Goal: Task Accomplishment & Management: Complete application form

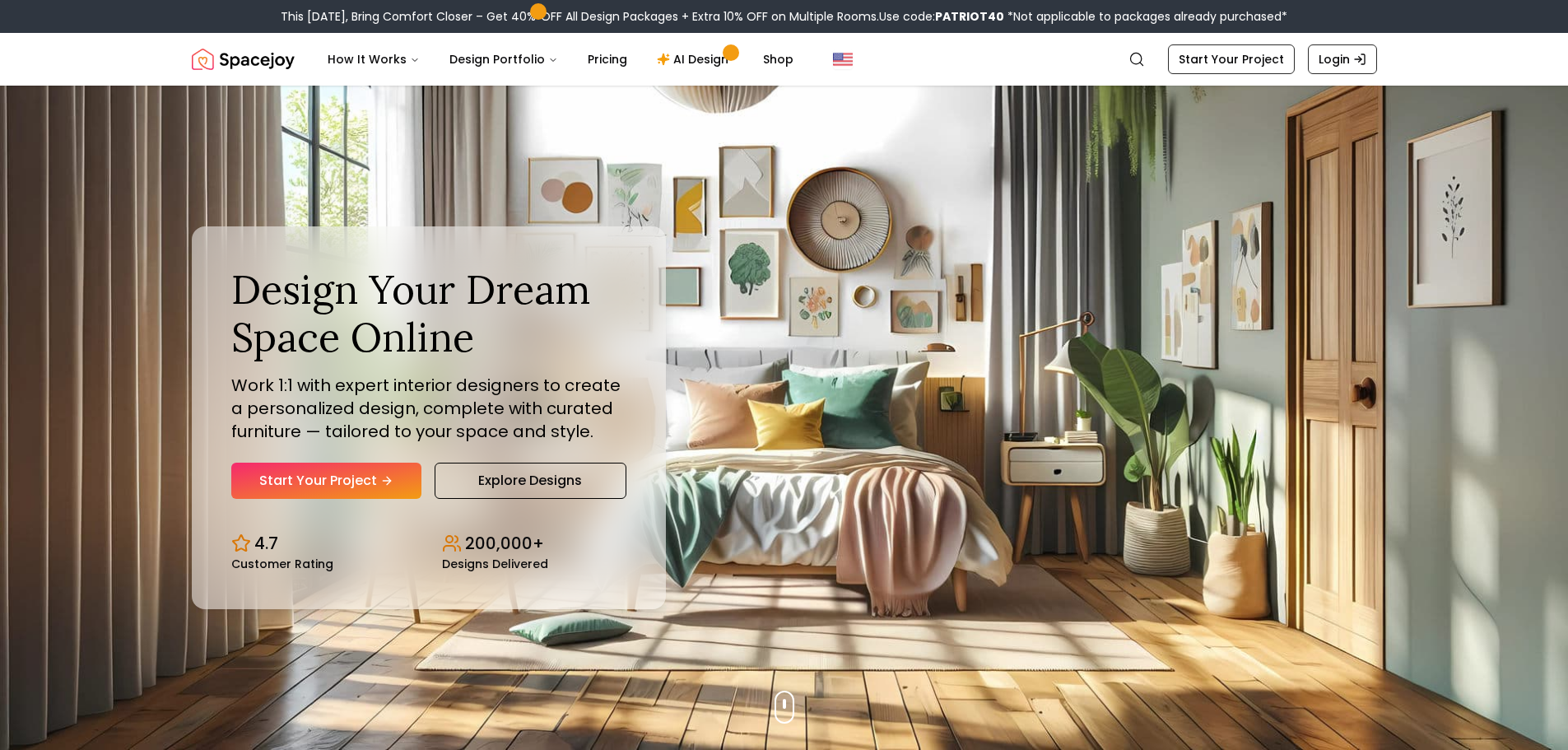
click at [336, 488] on link "Start Your Project" at bounding box center [326, 480] width 190 height 36
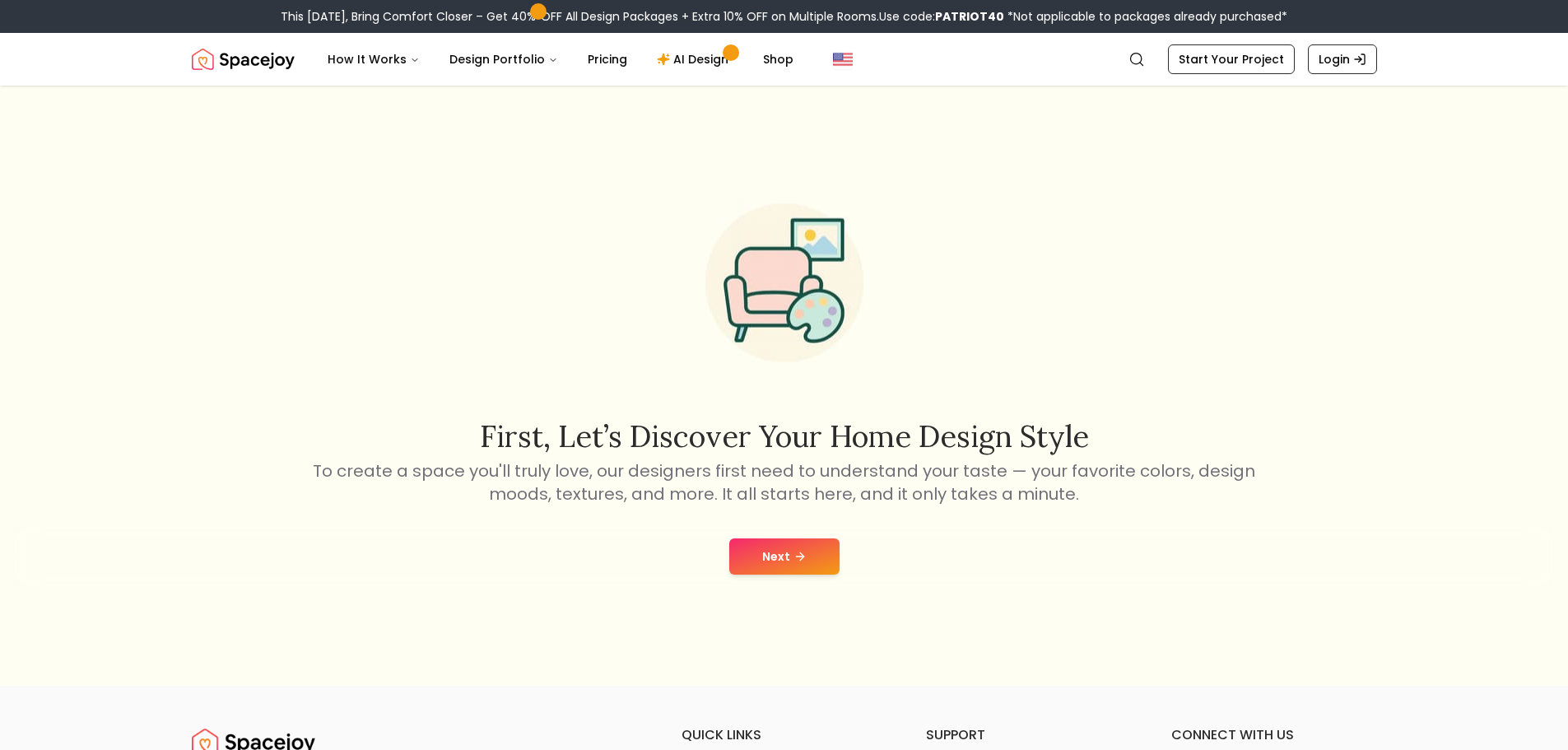
click at [798, 552] on icon at bounding box center [799, 556] width 13 height 13
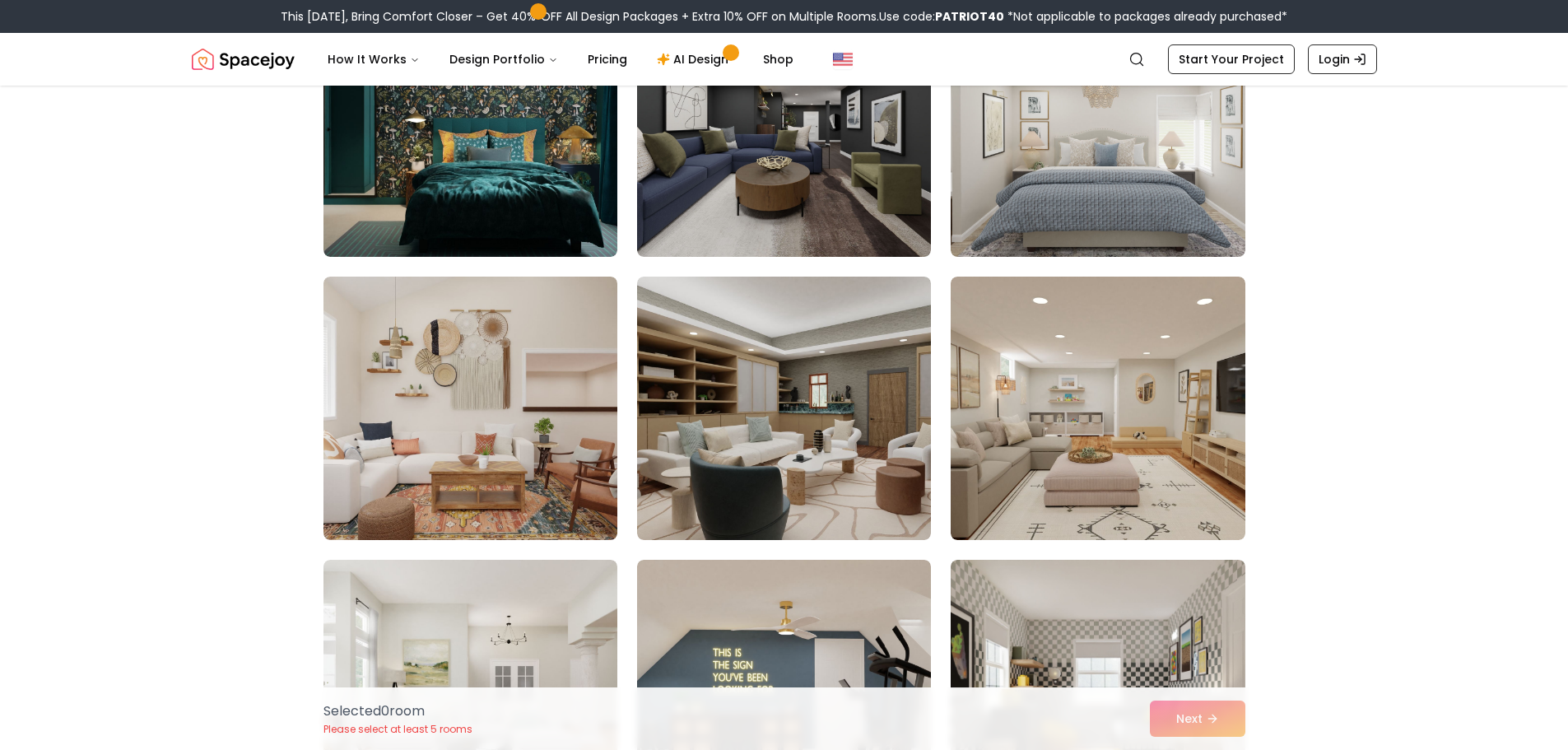
scroll to position [1234, 0]
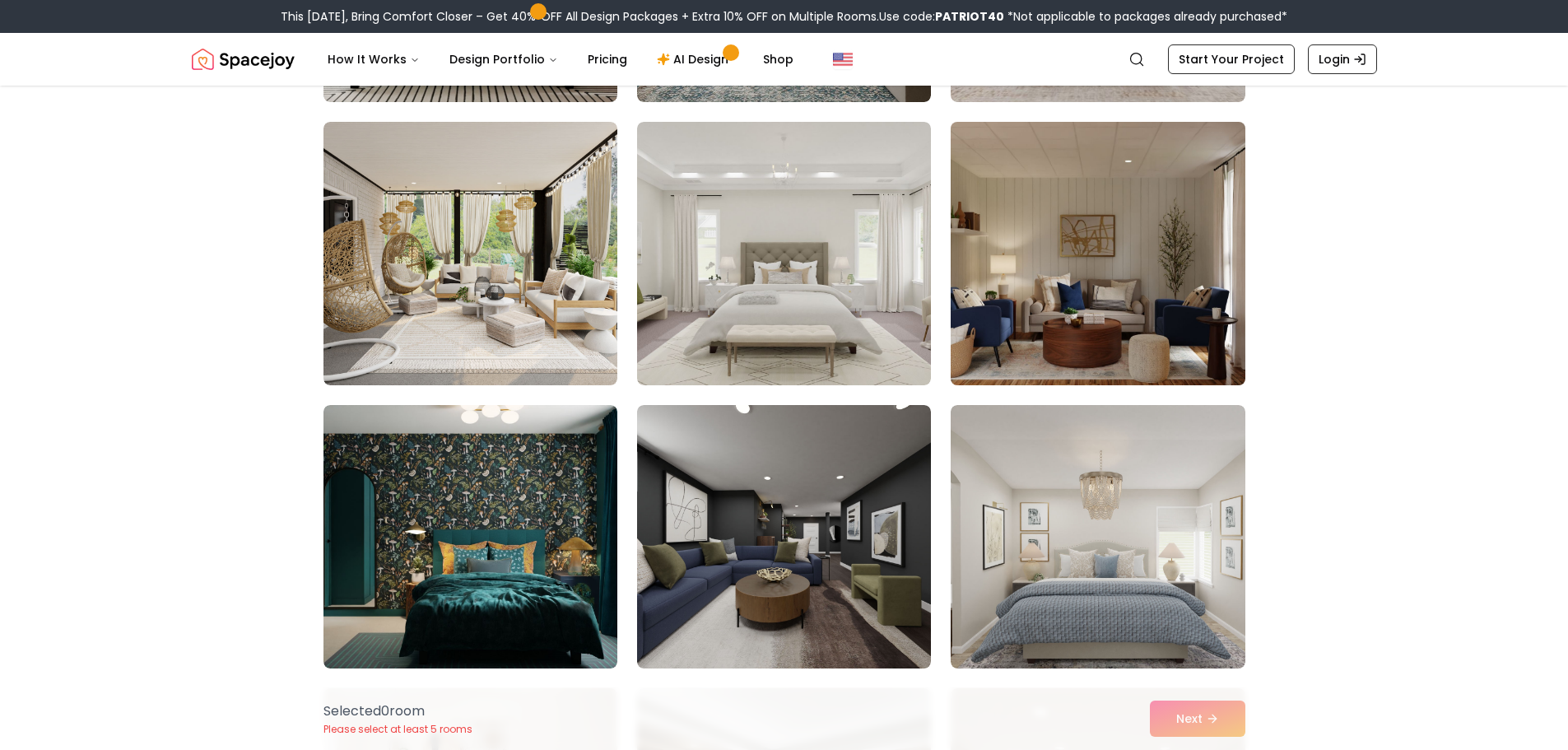
click at [1136, 296] on img at bounding box center [1097, 253] width 309 height 276
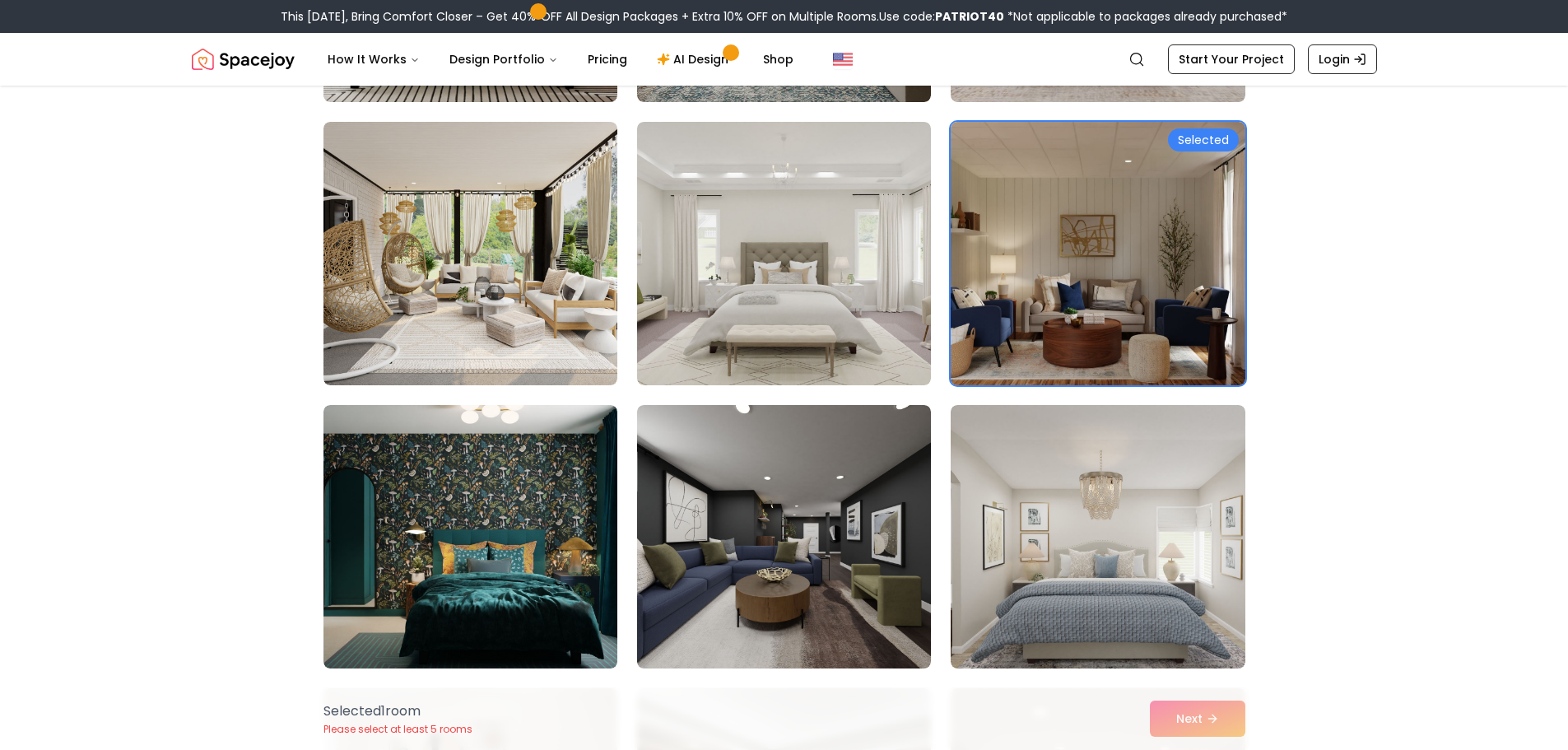
click at [1171, 226] on img at bounding box center [1097, 253] width 309 height 276
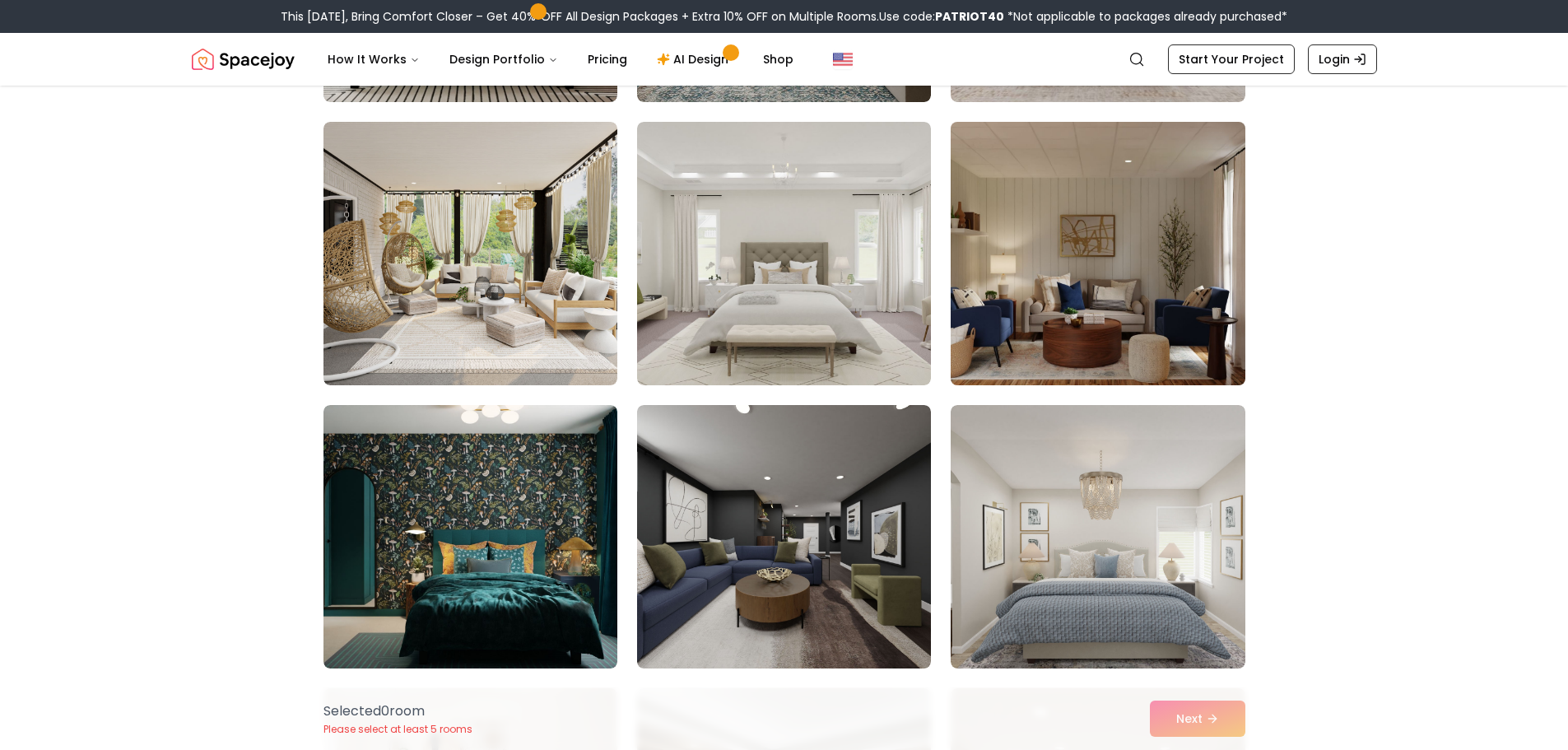
click at [1171, 226] on img at bounding box center [1097, 253] width 309 height 276
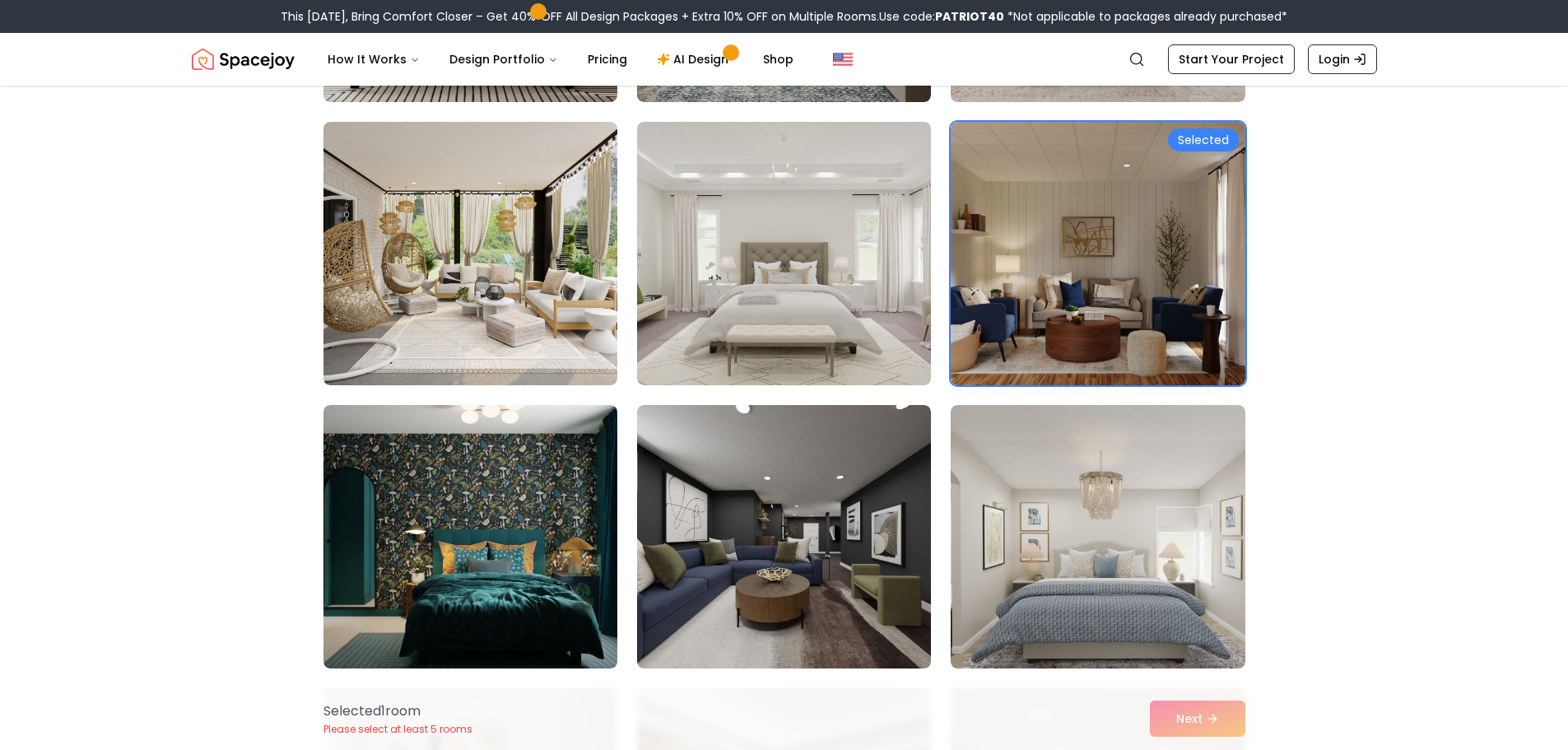
click at [1195, 718] on div "Selected 1 room Please select at least 5 rooms Next" at bounding box center [784, 718] width 948 height 63
